Goal: Transaction & Acquisition: Purchase product/service

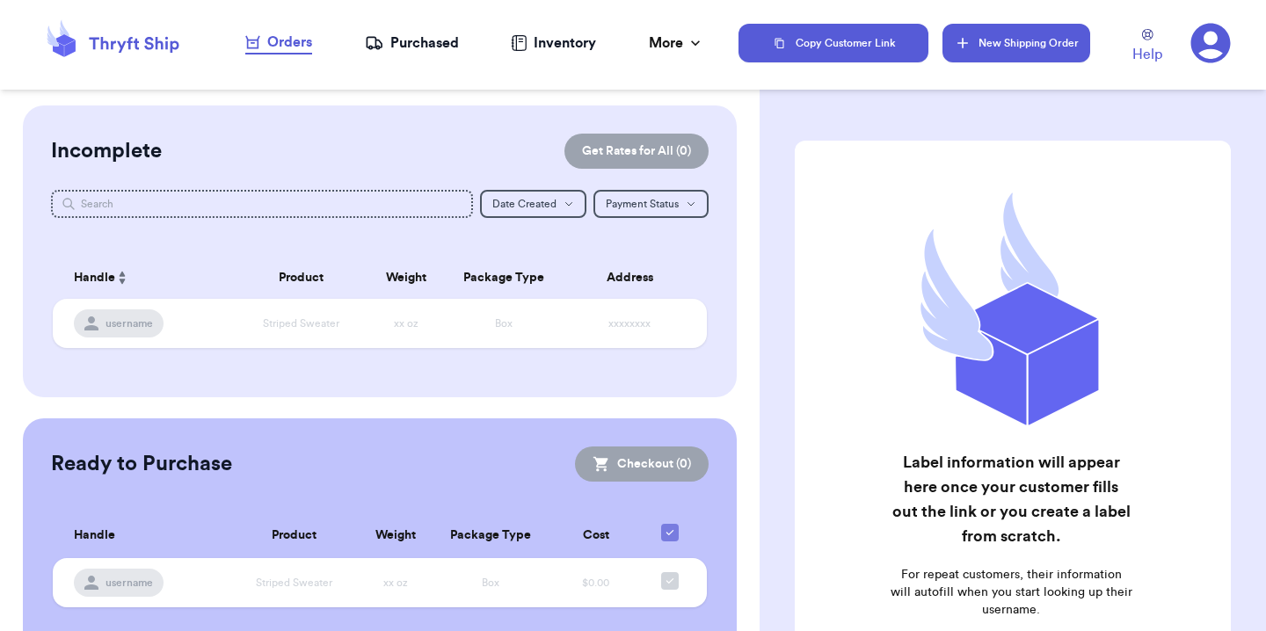
click at [988, 39] on button "New Shipping Order" at bounding box center [1016, 43] width 148 height 39
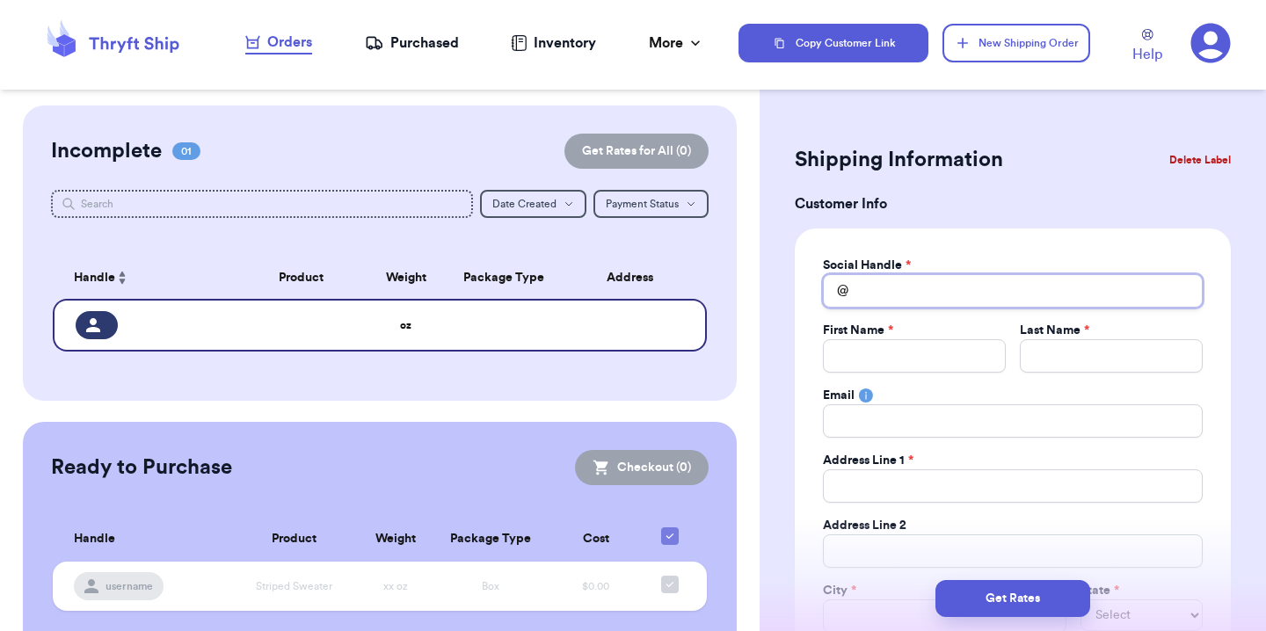
click at [924, 304] on input "Total Amount Paid" at bounding box center [1013, 290] width 380 height 33
type input "m"
type input "a"
type input "am"
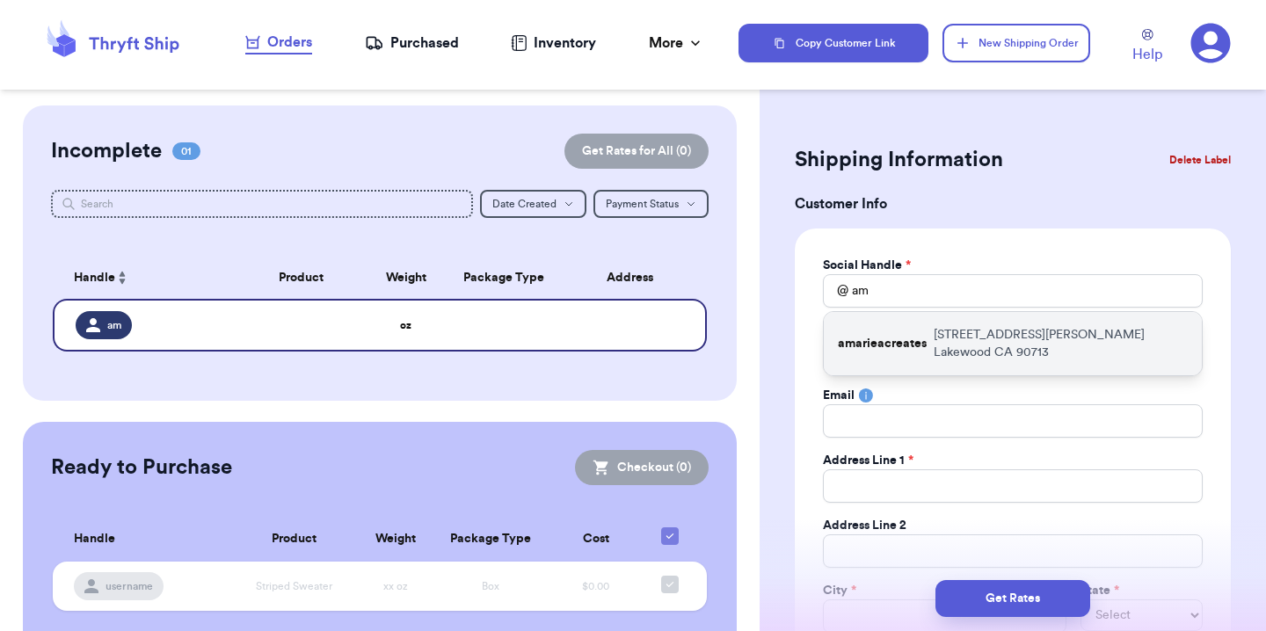
click at [932, 346] on div "amarieacreates [STREET_ADDRESS][PERSON_NAME]" at bounding box center [1013, 343] width 378 height 63
type input "amarieacreates"
type input "[PERSON_NAME]"
type input "[EMAIL_ADDRESS][DOMAIN_NAME]"
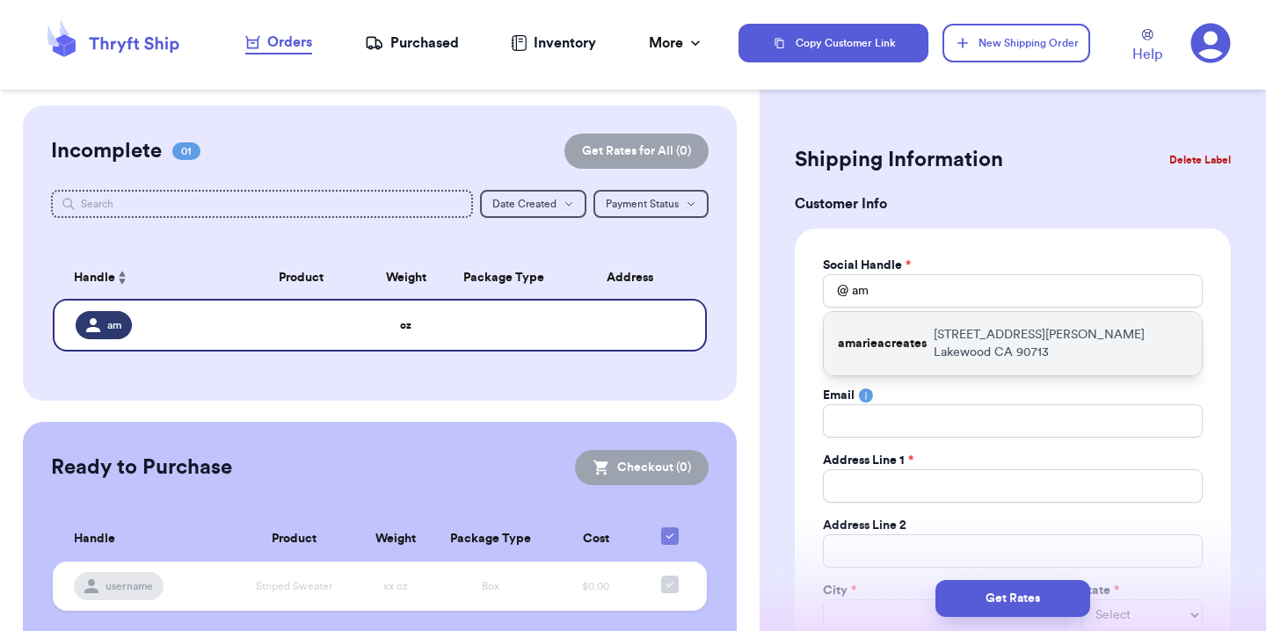
type input "[STREET_ADDRESS][PERSON_NAME]"
type input "Lakewood"
select select "CA"
type input "90713"
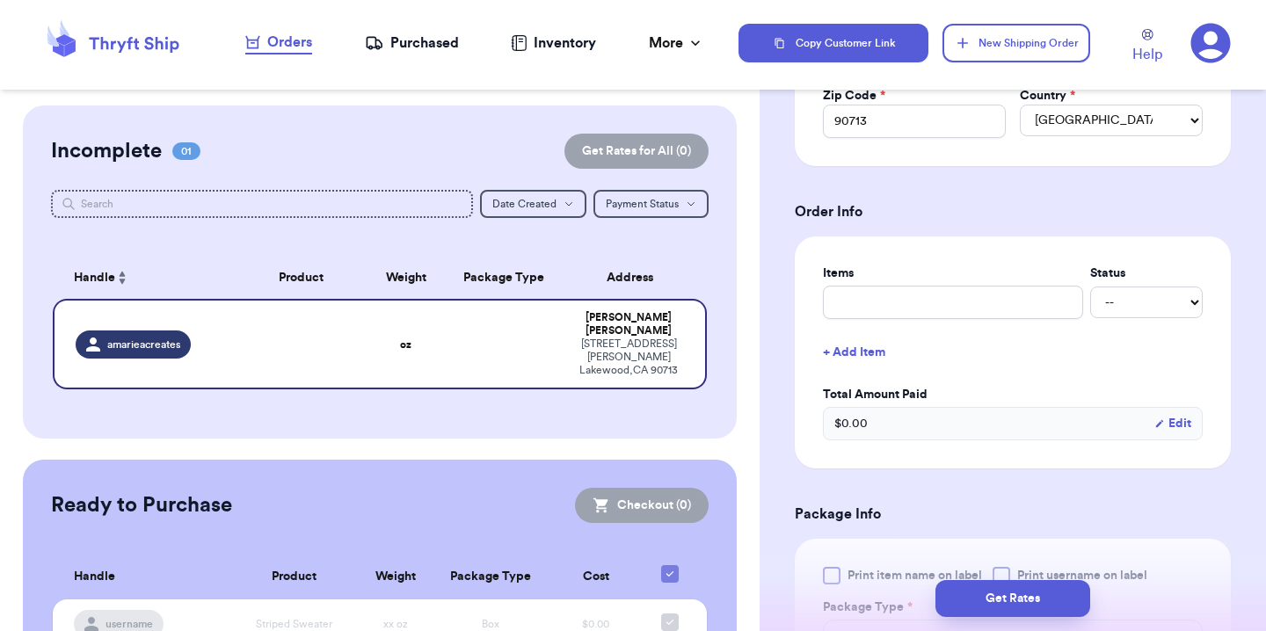
scroll to position [561, 0]
click at [968, 322] on div "Items Status -- Paid Owes + Add Item Total Amount Paid $ 0.00 Edit" at bounding box center [1013, 352] width 380 height 176
click at [966, 312] on input "text" at bounding box center [953, 301] width 260 height 33
type input "5"
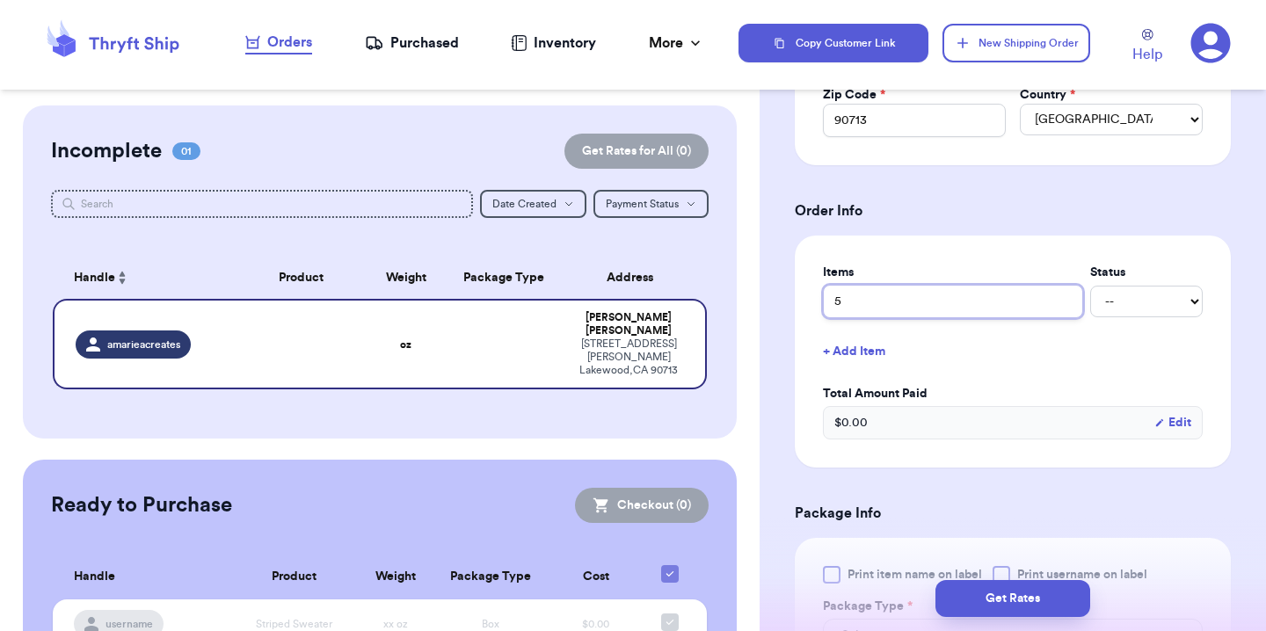
type input "5 h"
type input "5 ha"
type input "5 han"
type input "5 hang"
type input "5 hange"
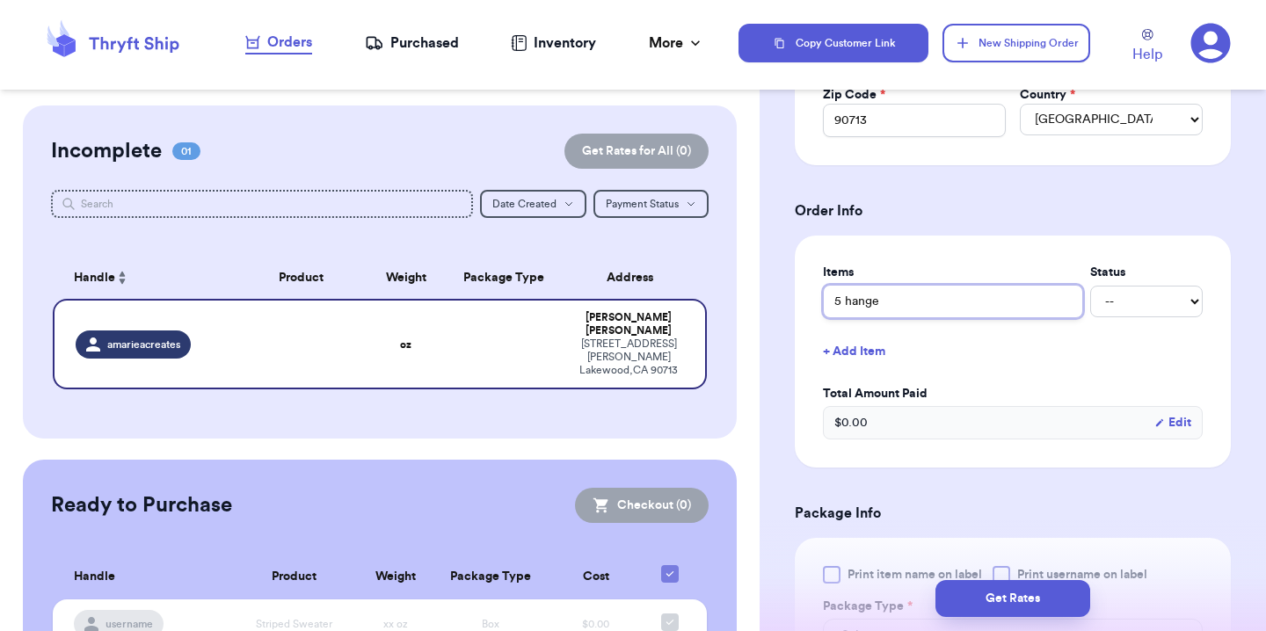
type input "5 hanger"
type input "5 hangers"
click at [1171, 305] on select "-- Paid Owes" at bounding box center [1146, 302] width 113 height 32
select select "paid"
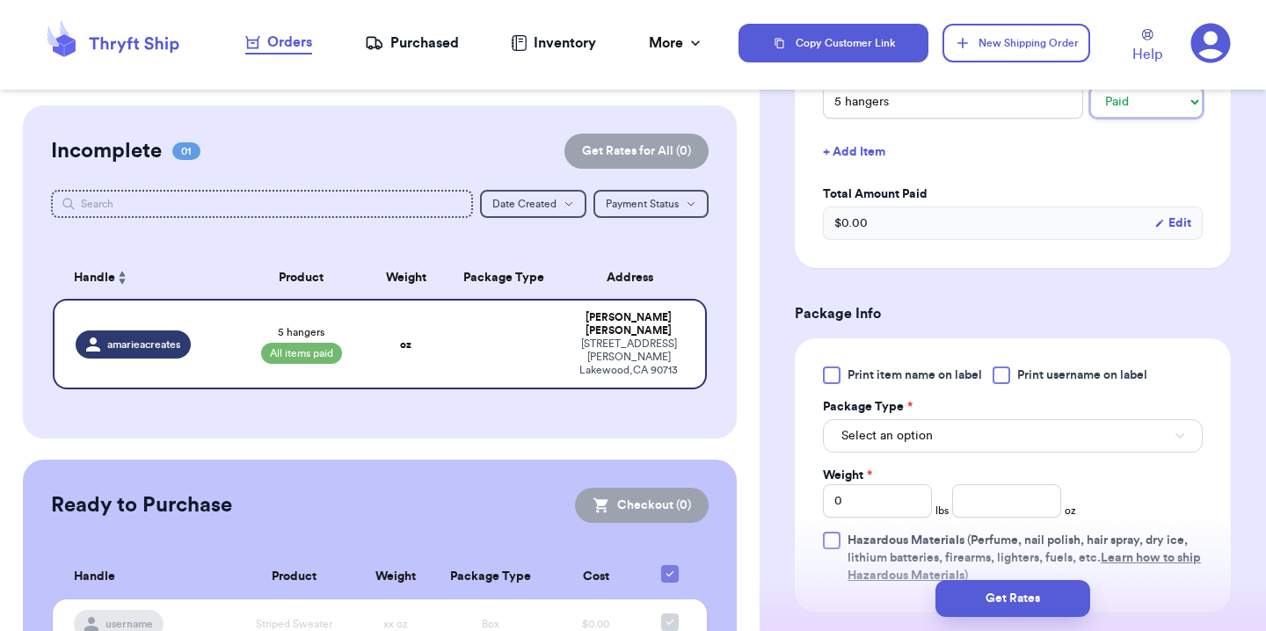
scroll to position [766, 0]
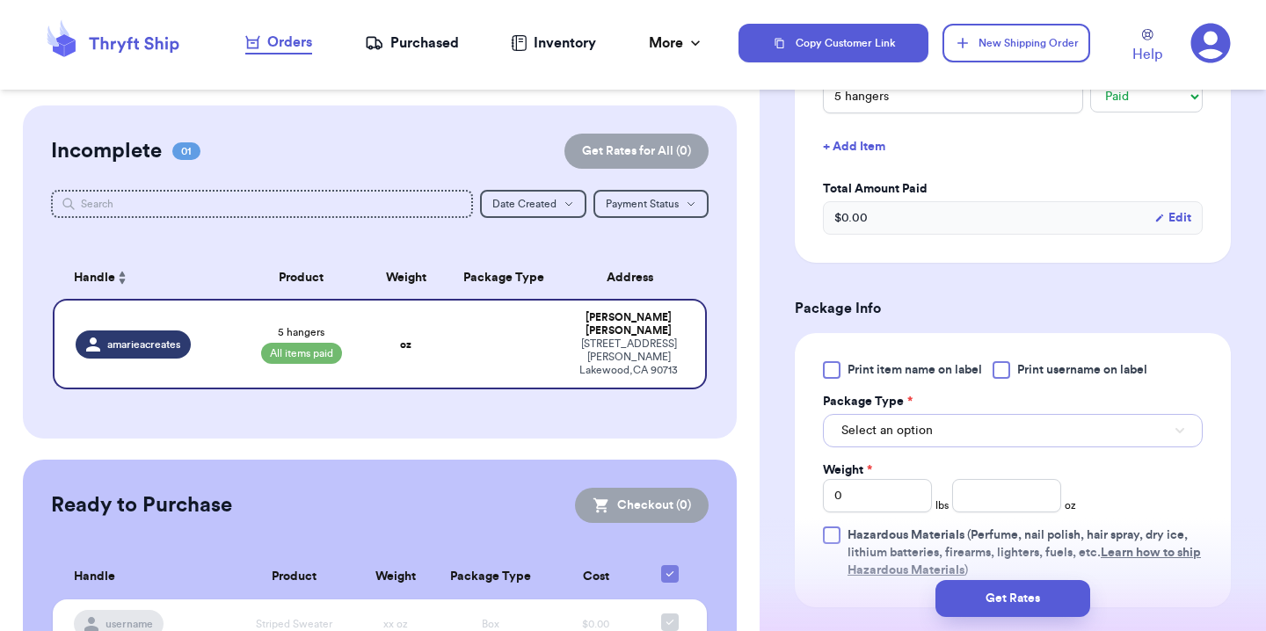
click at [911, 428] on span "Select an option" at bounding box center [886, 431] width 91 height 18
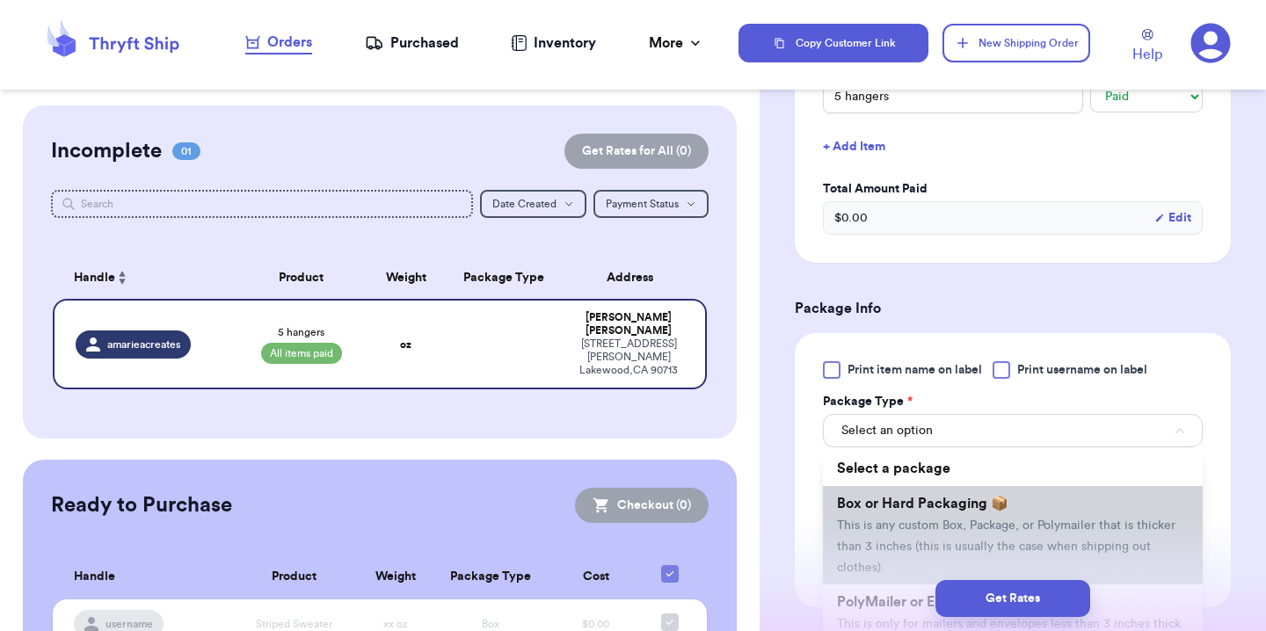
click at [898, 518] on li "Box or Hard Packaging 📦 This is any custom Box, Package, or Polymailer that is …" at bounding box center [1013, 535] width 380 height 98
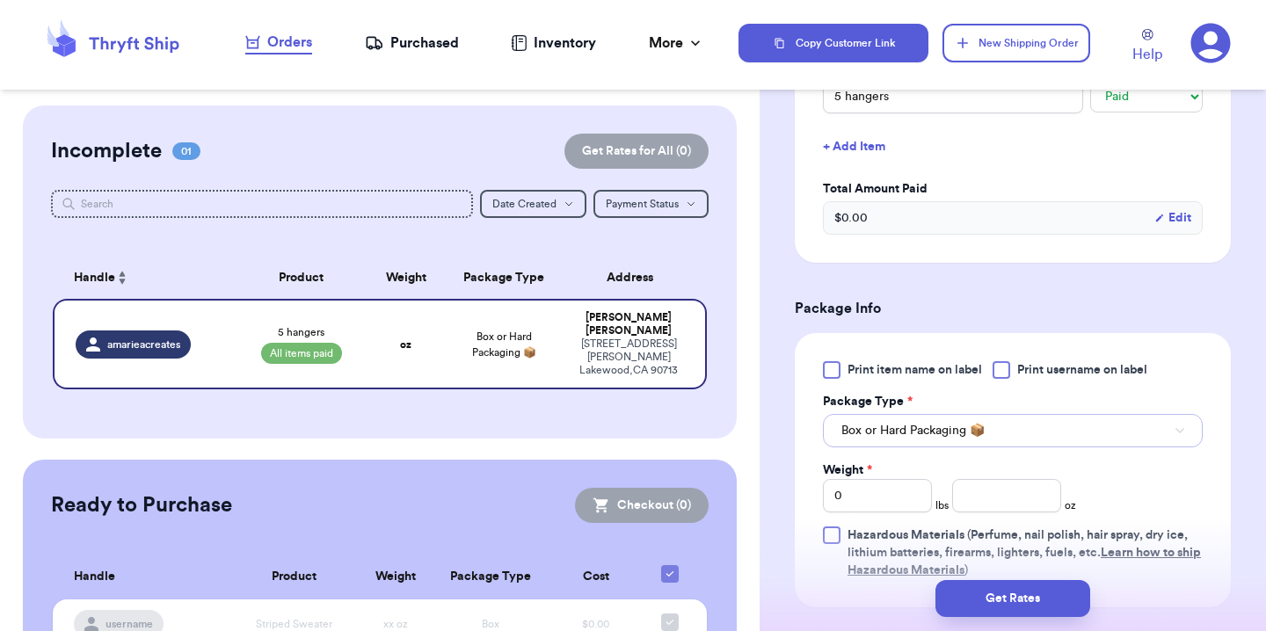
click at [885, 428] on span "Box or Hard Packaging 📦" at bounding box center [912, 431] width 143 height 18
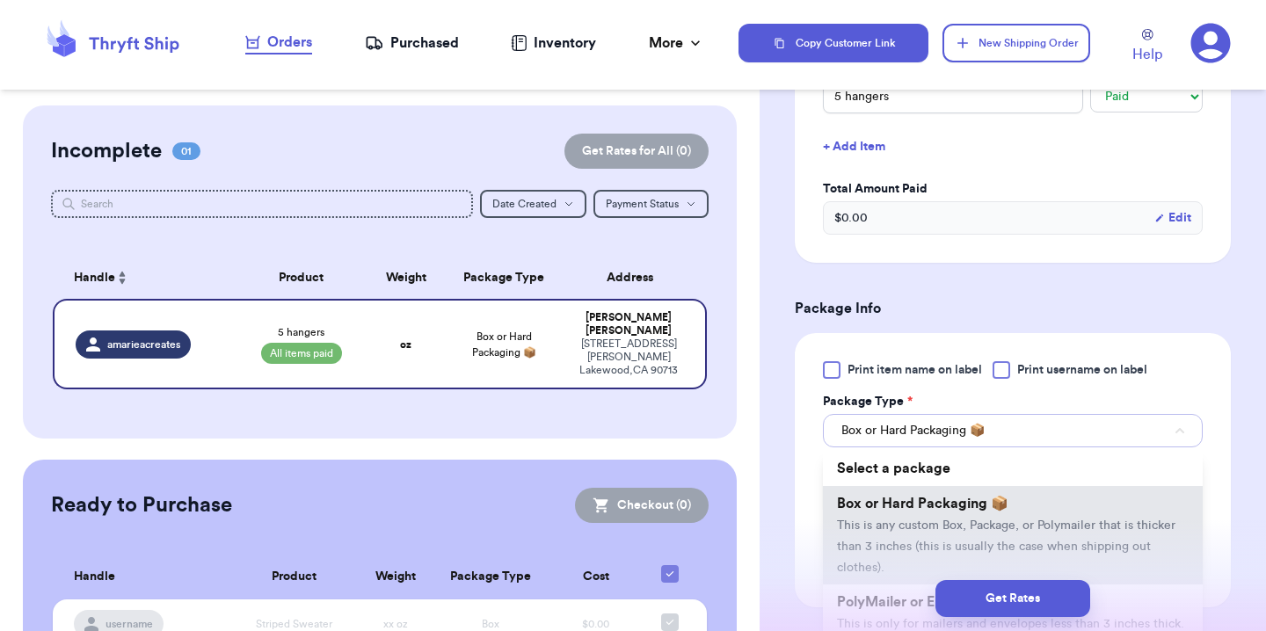
scroll to position [877, 0]
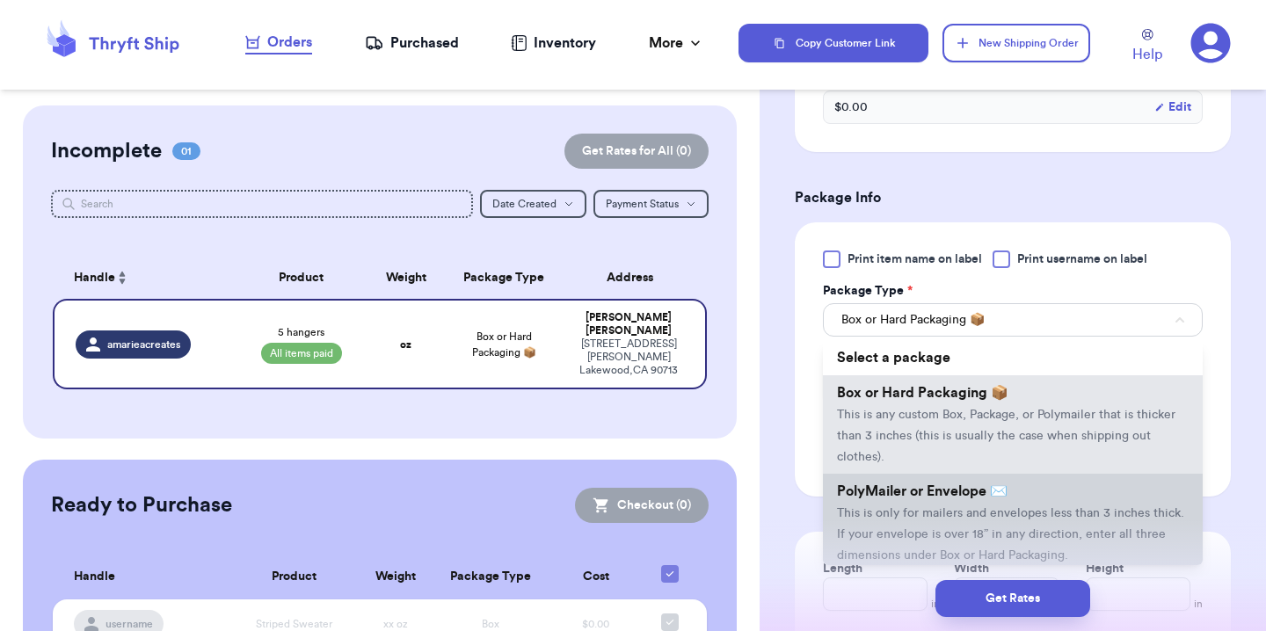
click at [889, 497] on span "PolyMailer or Envelope ✉️" at bounding box center [922, 491] width 171 height 14
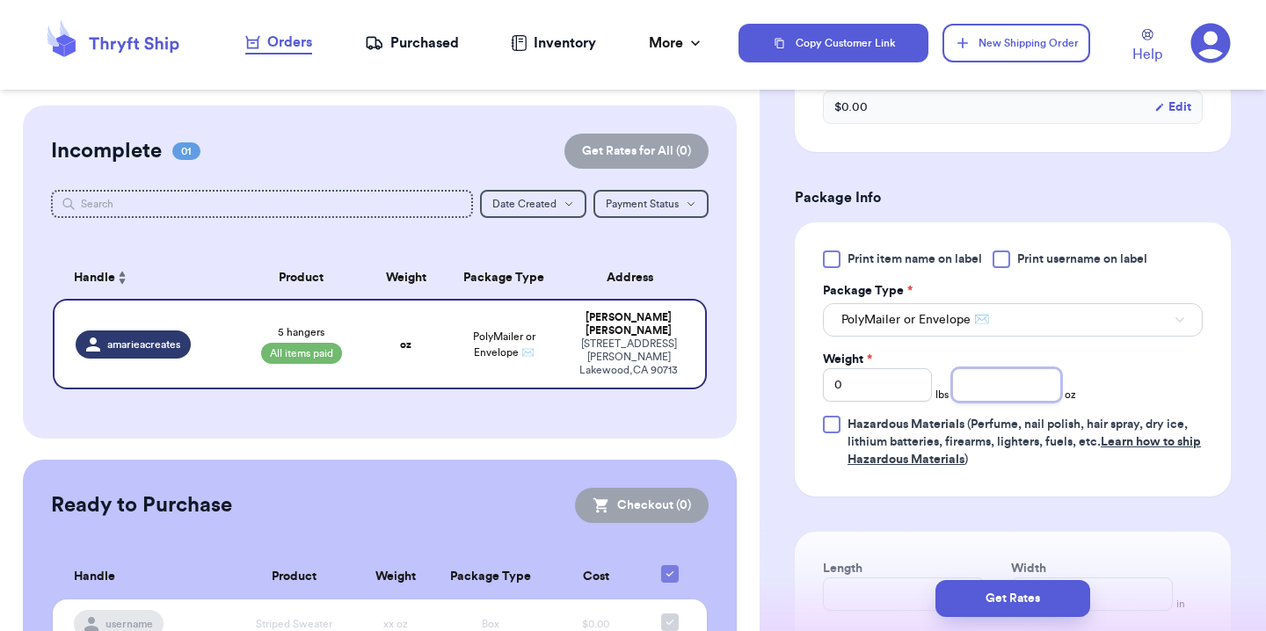
click at [974, 400] on input "number" at bounding box center [1006, 384] width 109 height 33
type input "12"
click at [1102, 399] on div "Print item name on label Print username on label Package Type * PolyMailer or E…" at bounding box center [1013, 360] width 380 height 218
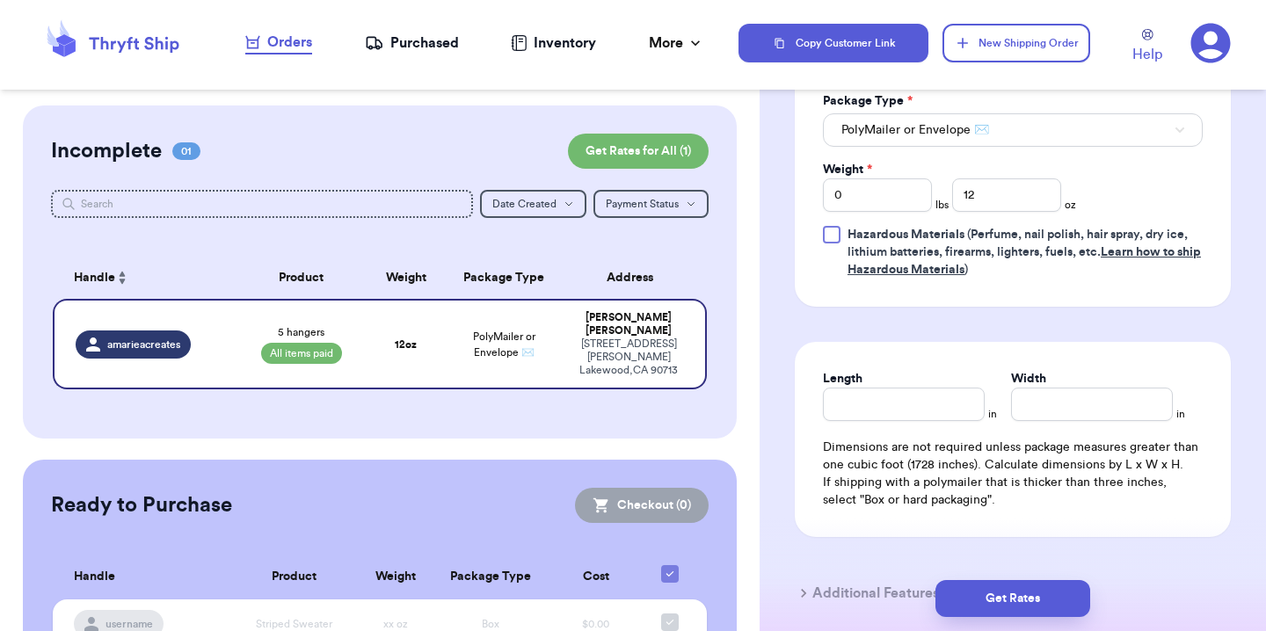
scroll to position [1145, 0]
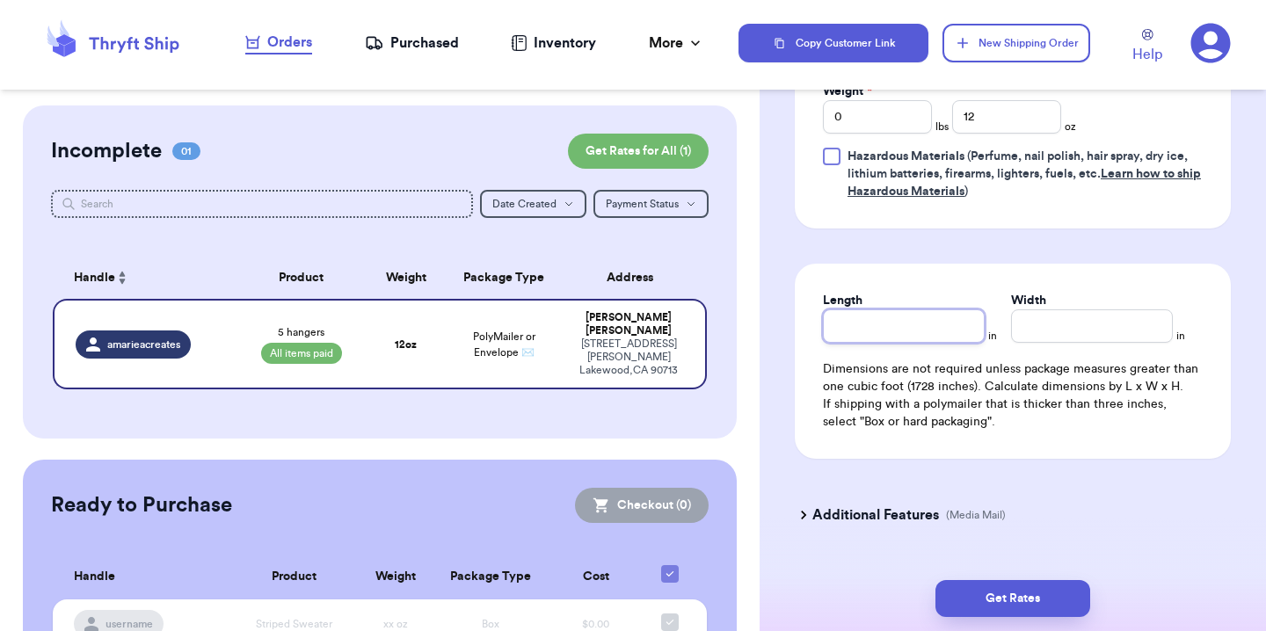
click at [935, 343] on input "Length" at bounding box center [904, 325] width 162 height 33
type input "11"
type input "10"
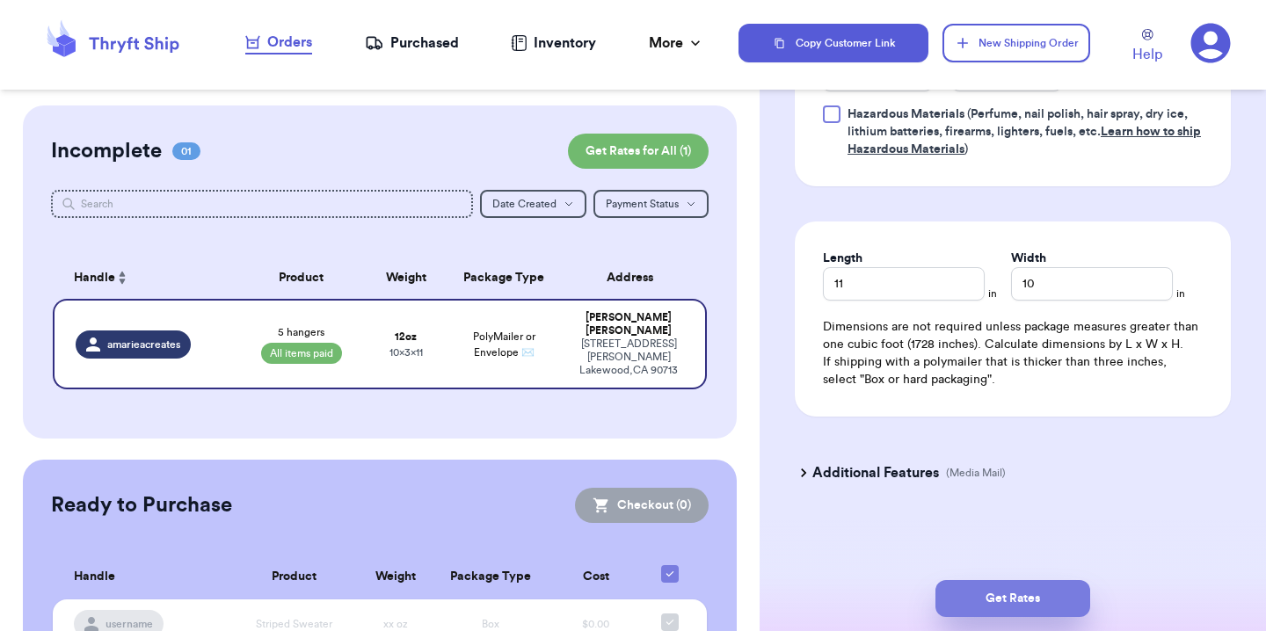
click at [1032, 591] on button "Get Rates" at bounding box center [1012, 598] width 155 height 37
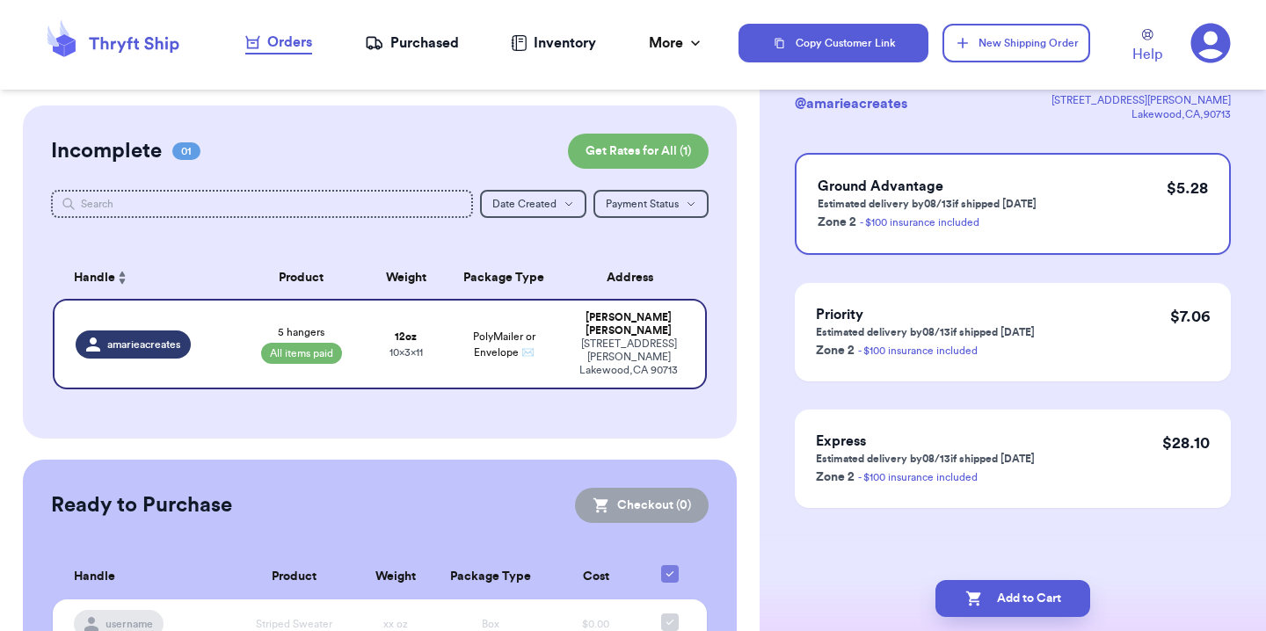
scroll to position [0, 0]
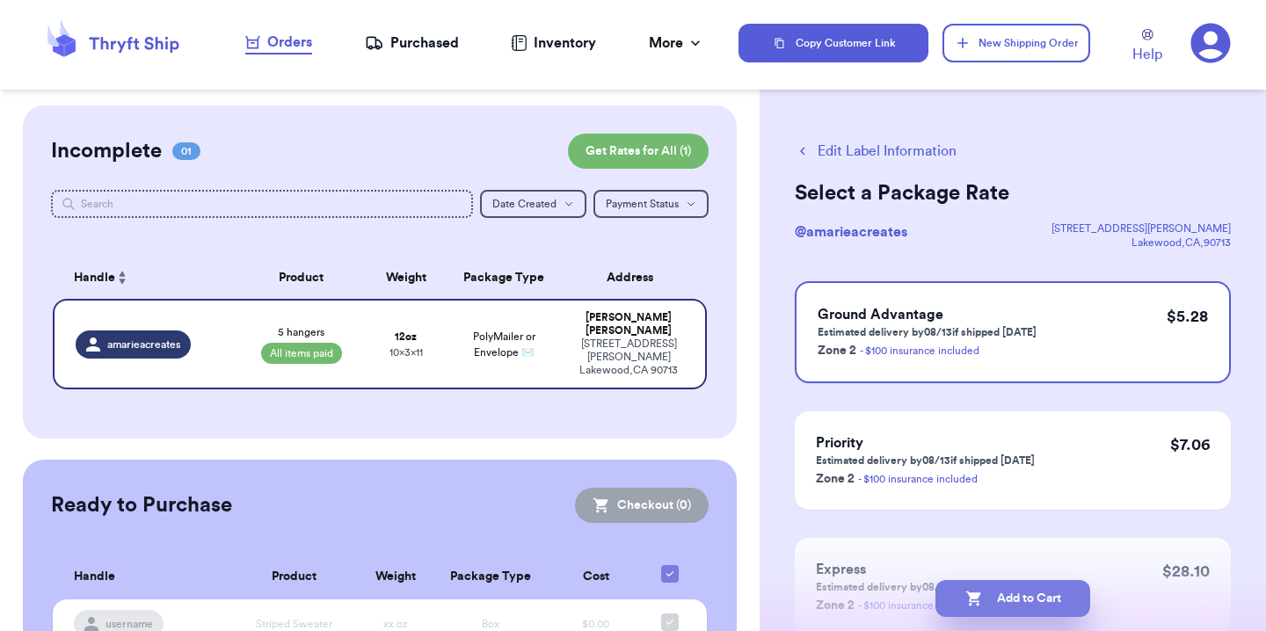
click at [1025, 601] on button "Add to Cart" at bounding box center [1012, 598] width 155 height 37
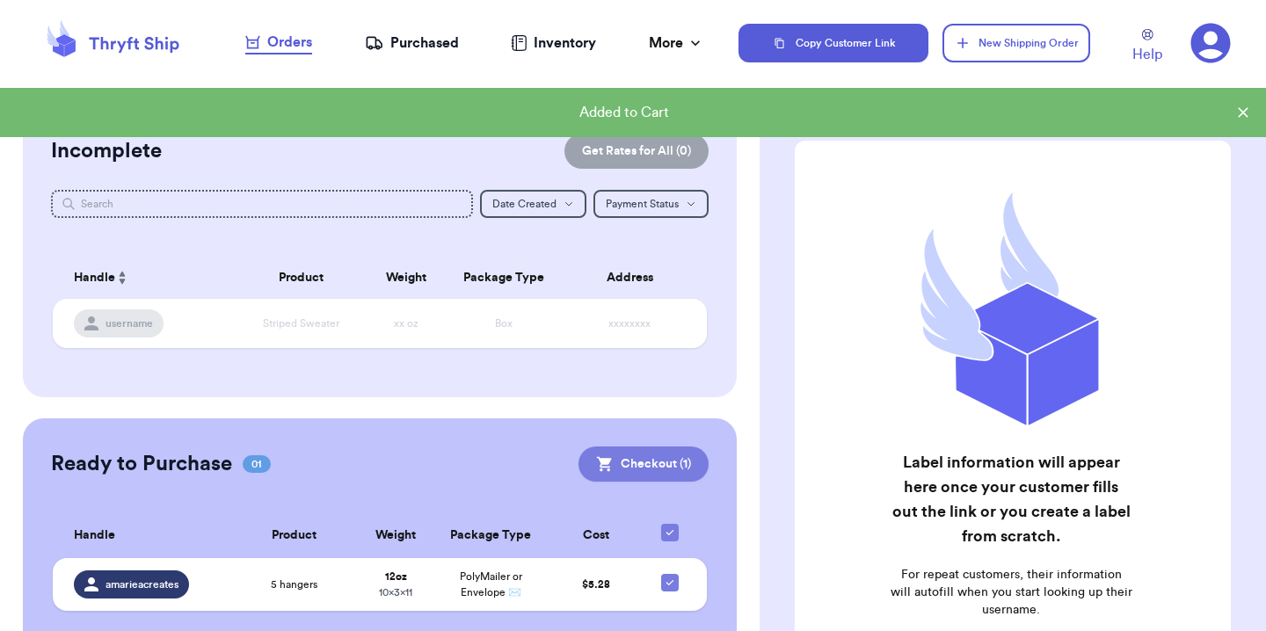
click at [678, 461] on button "Checkout ( 1 )" at bounding box center [643, 464] width 130 height 35
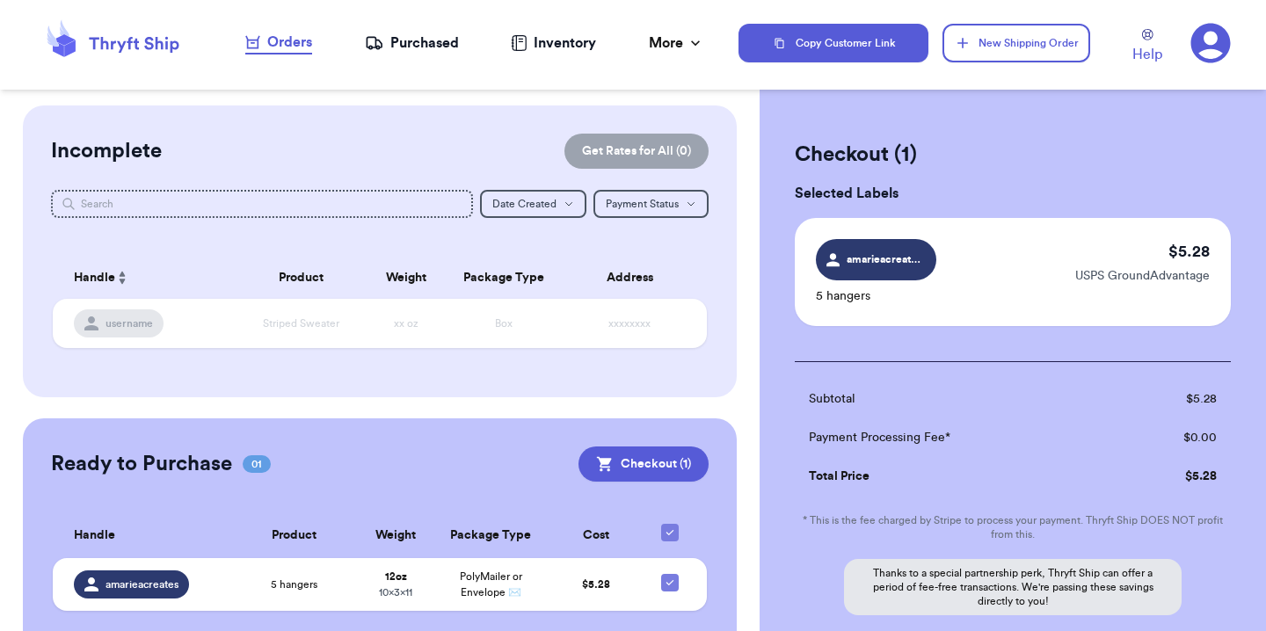
scroll to position [172, 0]
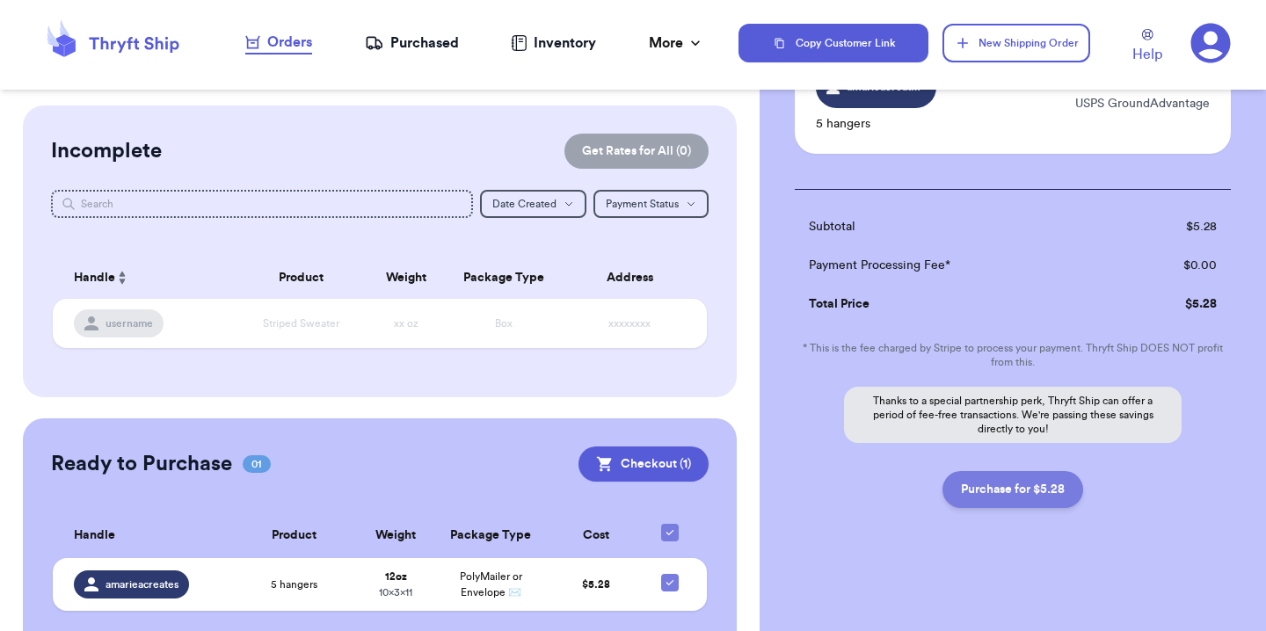
click at [1000, 477] on button "Purchase for $5.28" at bounding box center [1012, 489] width 141 height 37
checkbox input "false"
checkbox input "true"
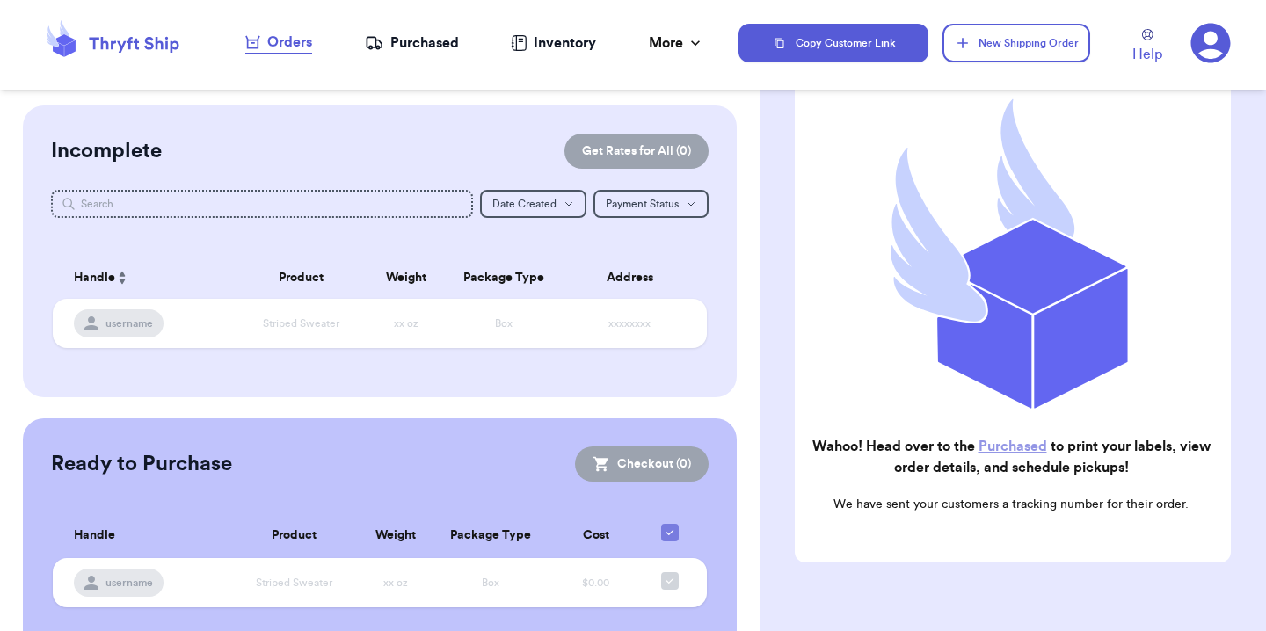
scroll to position [0, 0]
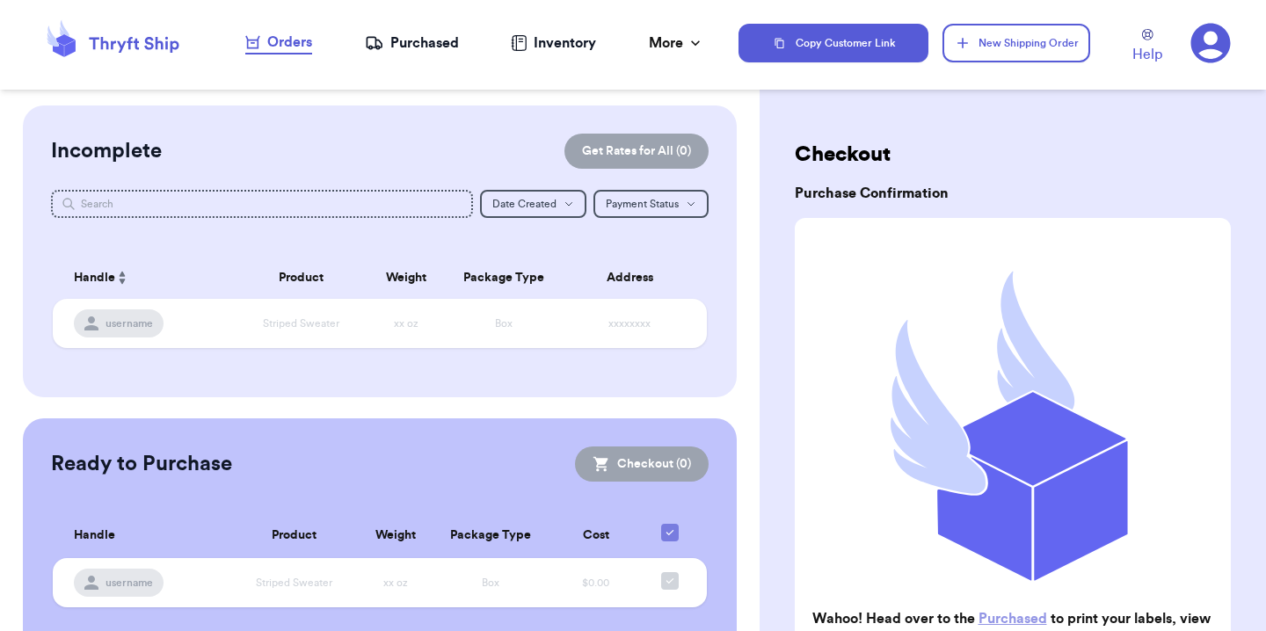
click at [437, 43] on div "Purchased" at bounding box center [412, 43] width 94 height 21
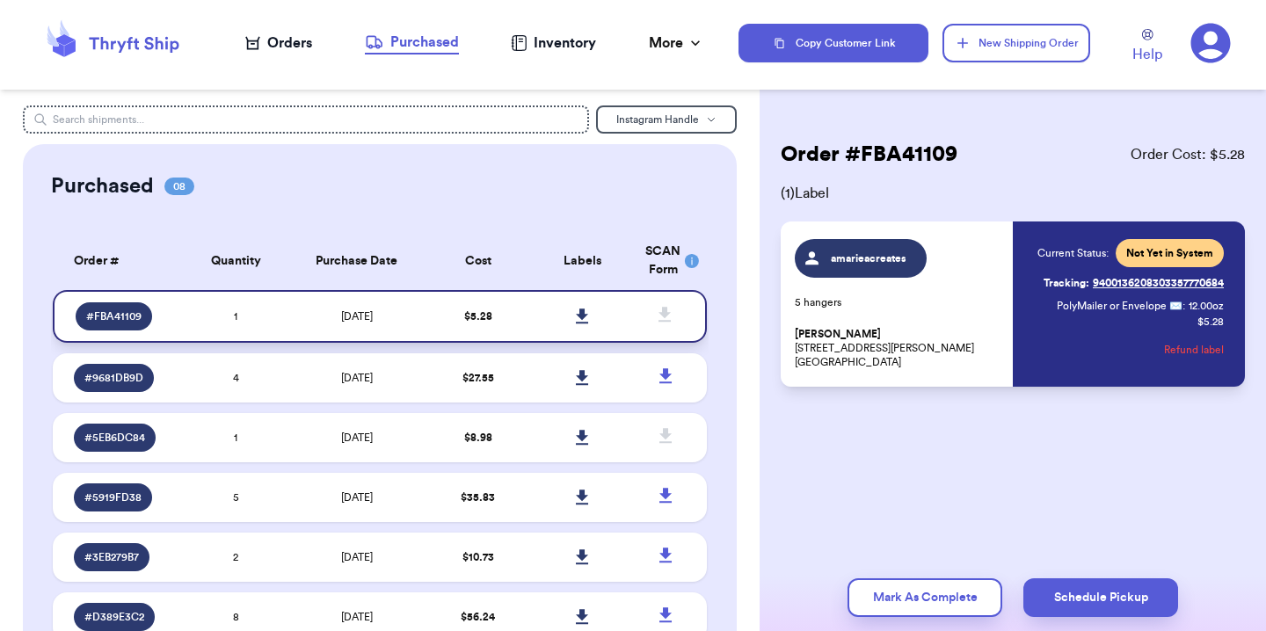
click at [583, 320] on link at bounding box center [583, 316] width 39 height 39
